Goal: Find specific page/section: Find specific page/section

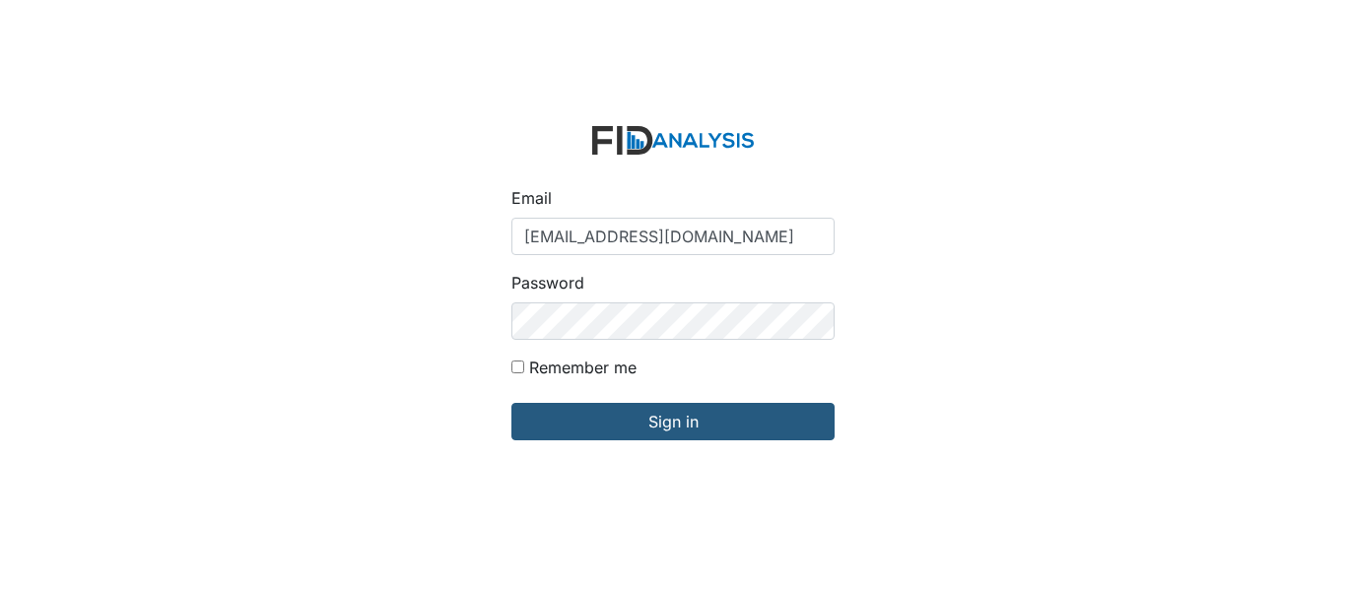
type input "[EMAIL_ADDRESS][DOMAIN_NAME]"
click at [511, 403] on input "Sign in" at bounding box center [672, 421] width 323 height 37
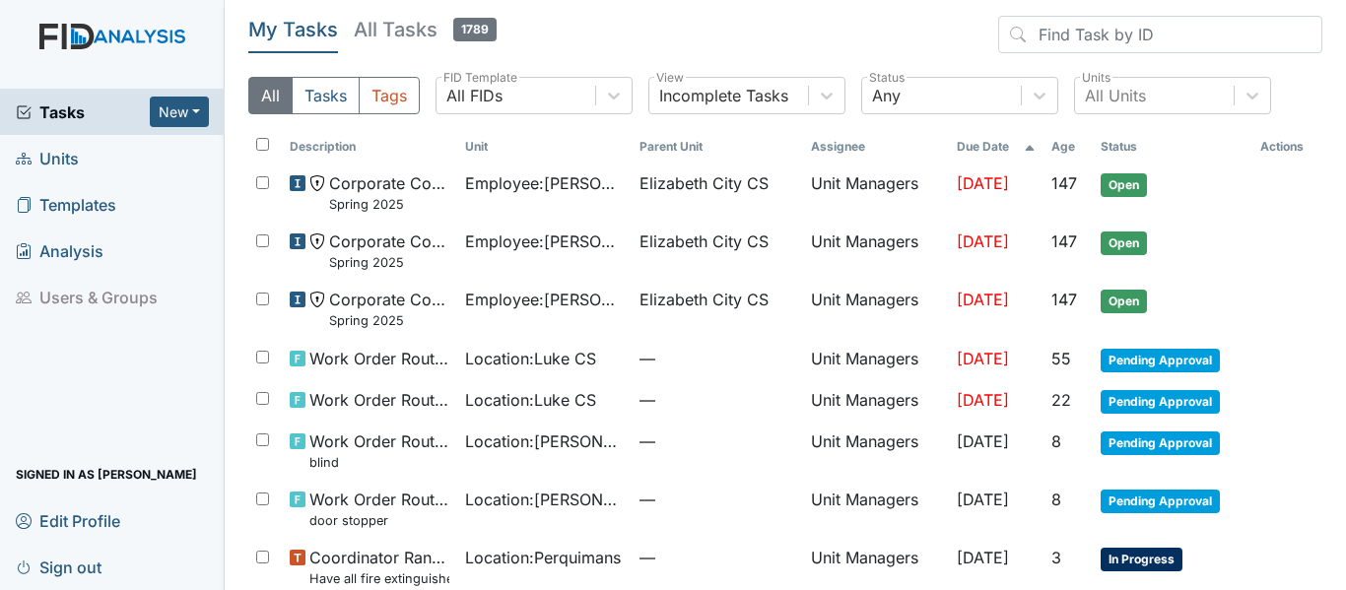
click at [63, 152] on span "Units" at bounding box center [47, 158] width 63 height 31
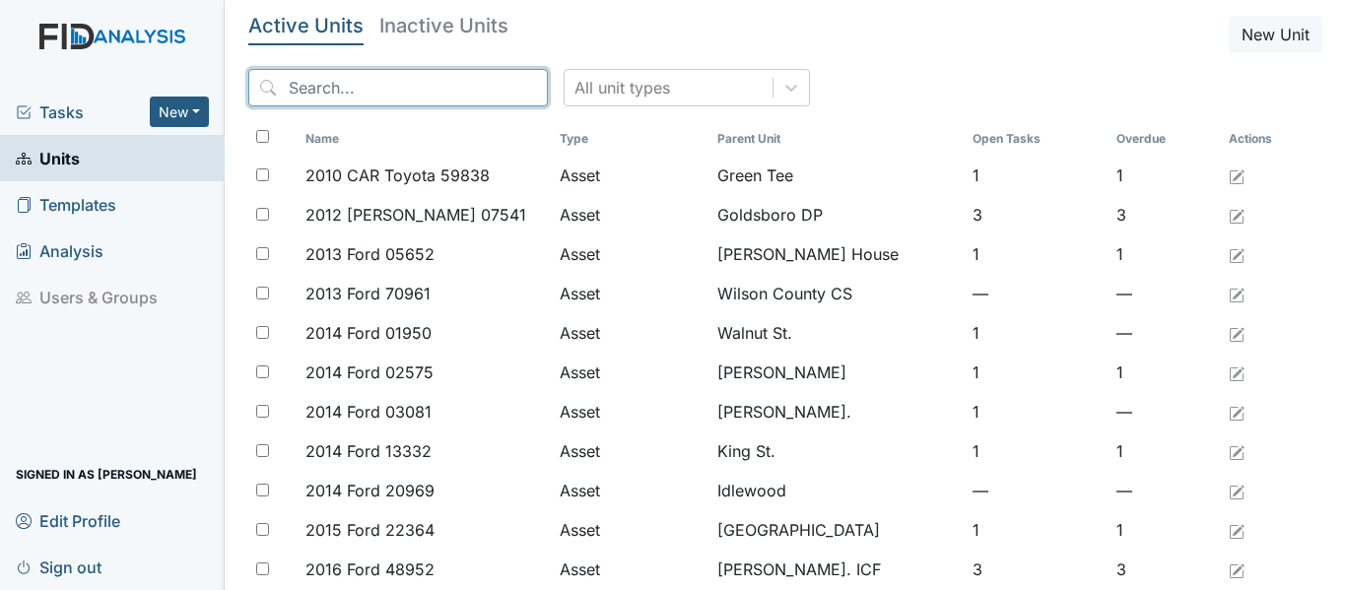
click at [408, 100] on input "search" at bounding box center [397, 87] width 299 height 37
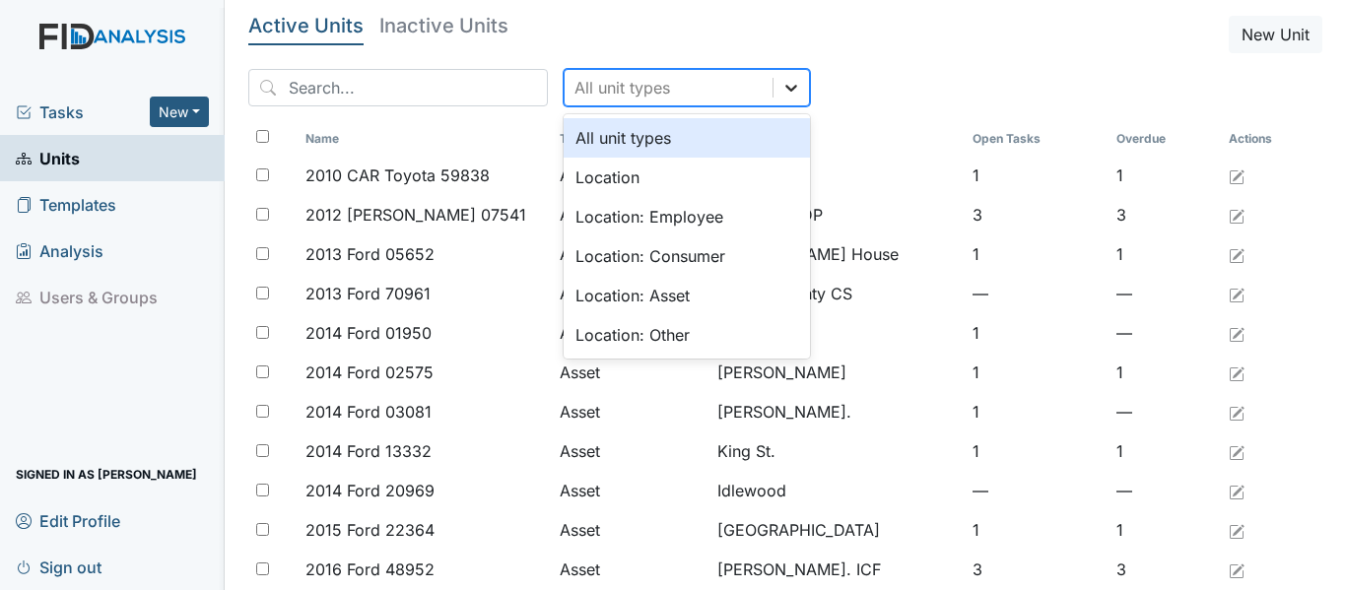
click at [773, 89] on div at bounding box center [790, 87] width 35 height 35
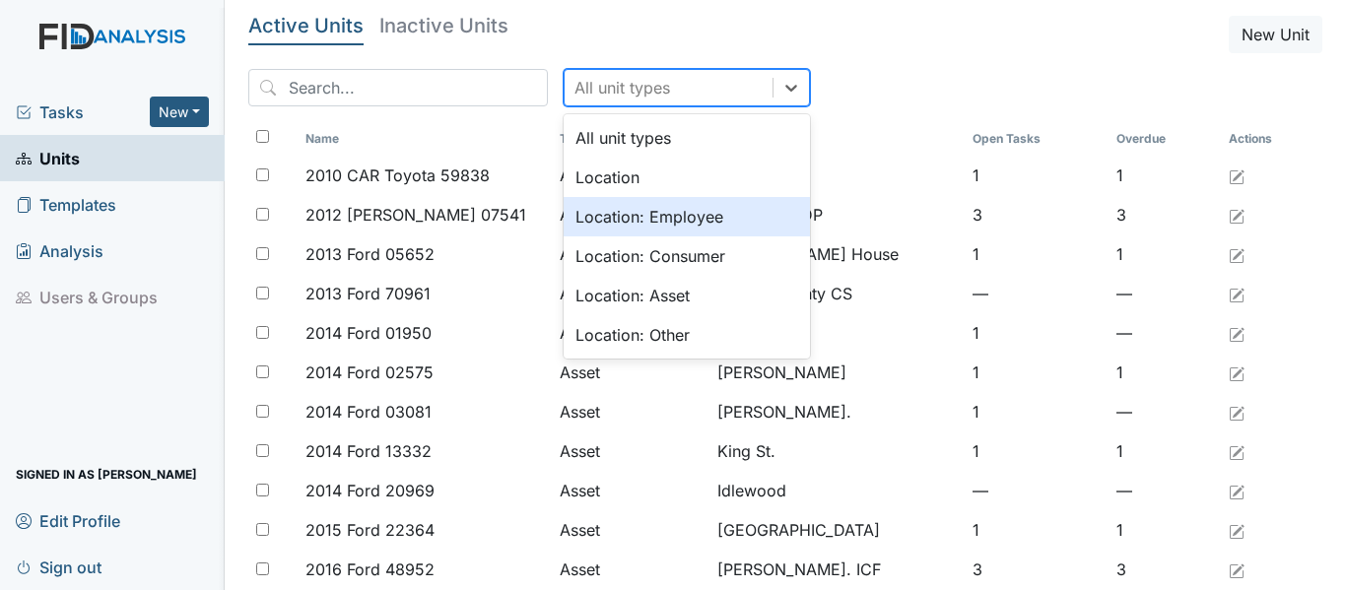
click at [648, 217] on div "Location: Employee" at bounding box center [687, 216] width 246 height 39
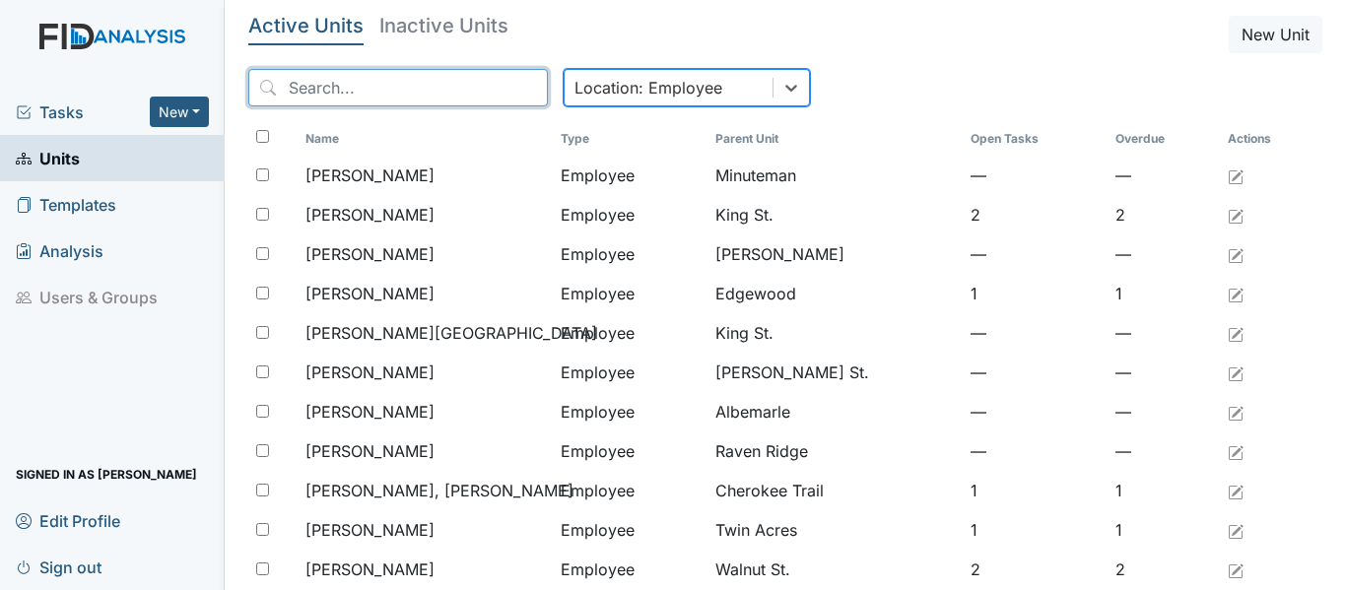
click at [325, 96] on input "search" at bounding box center [397, 87] width 299 height 37
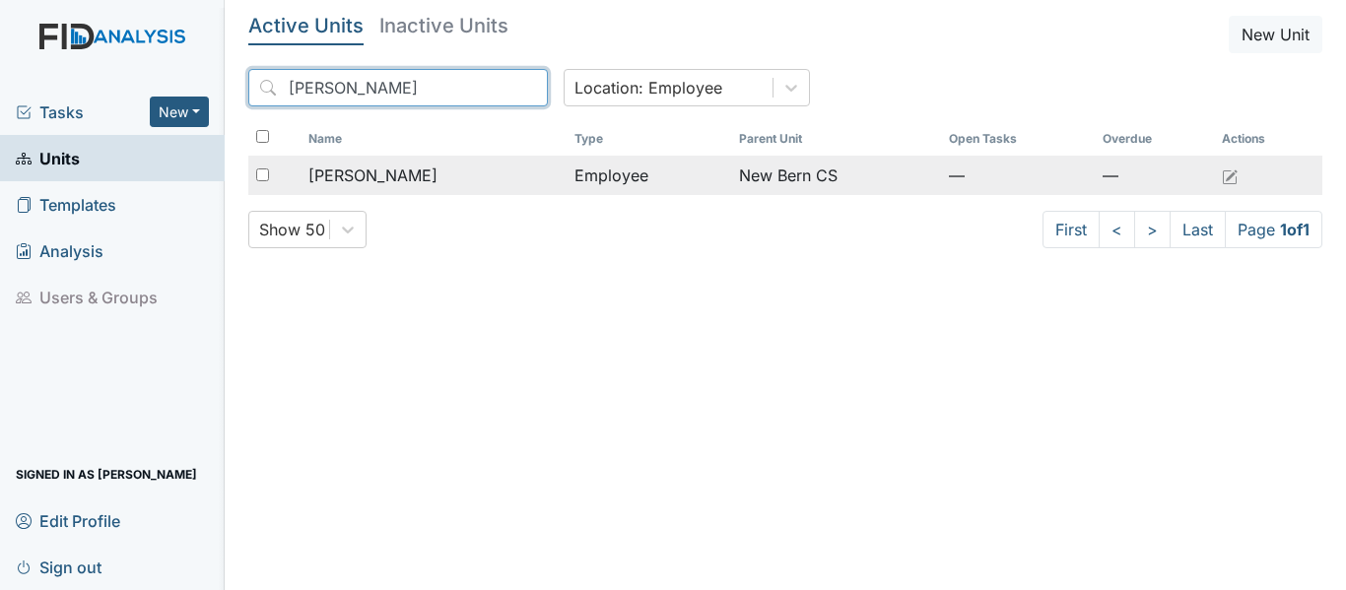
type input "[PERSON_NAME]"
click at [369, 169] on span "[PERSON_NAME]" at bounding box center [372, 176] width 129 height 24
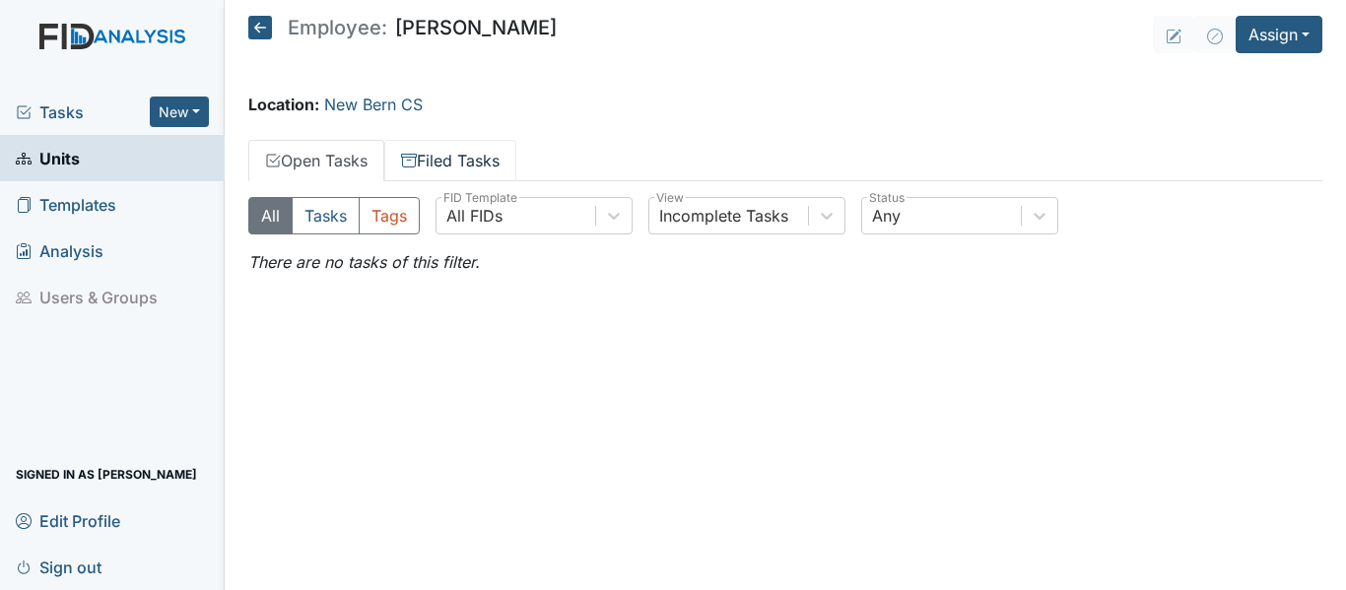
click at [451, 160] on link "Filed Tasks" at bounding box center [450, 160] width 132 height 41
